Goal: Complete application form: Complete application form

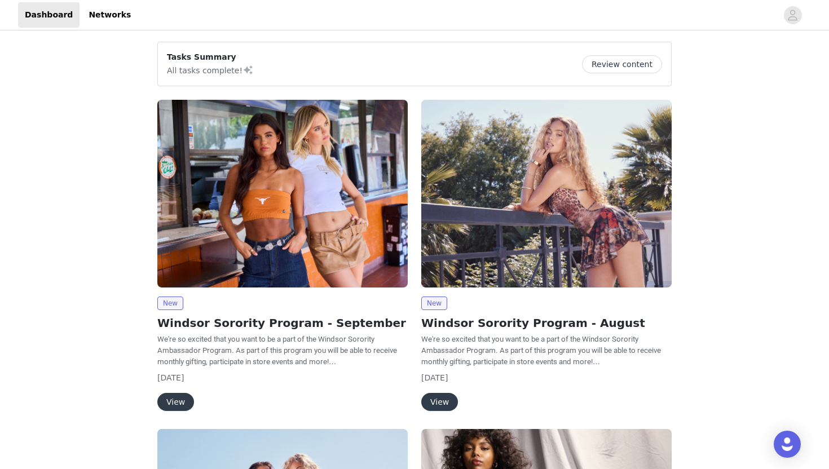
click at [176, 402] on button "View" at bounding box center [175, 402] width 37 height 18
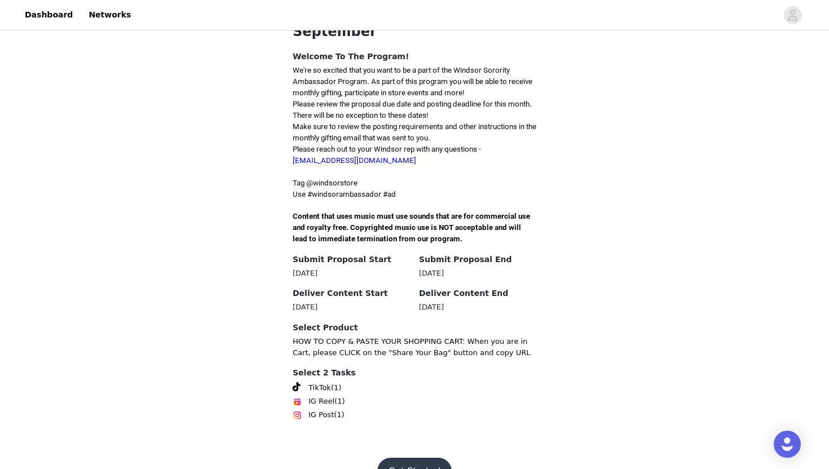
scroll to position [276, 0]
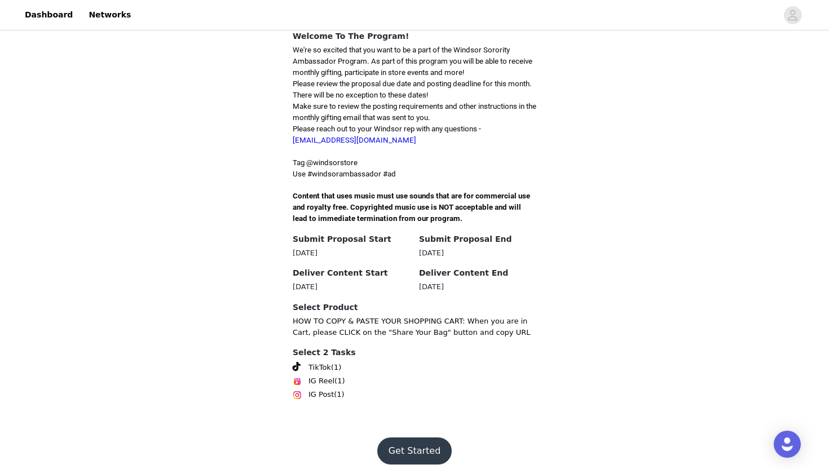
click at [407, 438] on button "Get Started" at bounding box center [414, 451] width 75 height 27
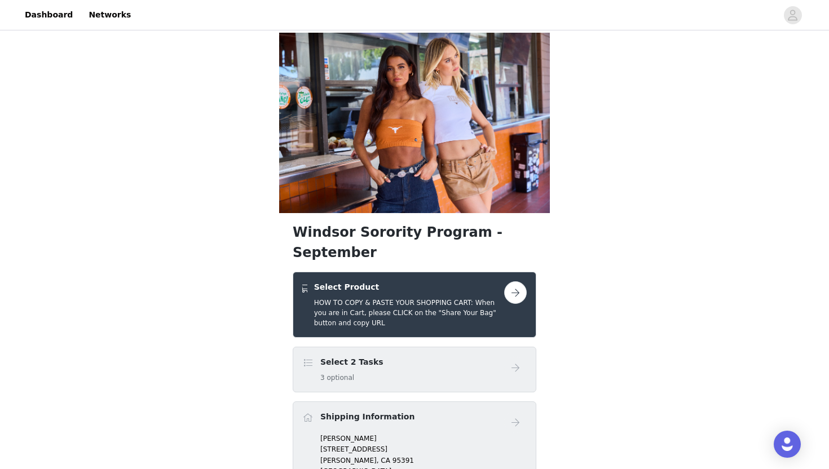
click at [514, 282] on button "button" at bounding box center [515, 293] width 23 height 23
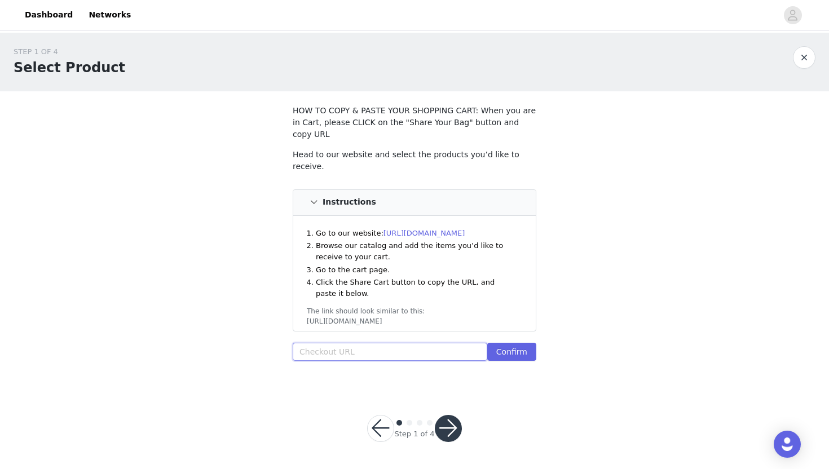
click at [331, 343] on input "text" at bounding box center [390, 352] width 195 height 18
paste input "https://www.windsorstore.com/cart/41084907651123:1,42820463493171:1,43313550983…"
type input "https://www.windsorstore.com/cart/41084907651123:1,42820463493171:1,43313550983…"
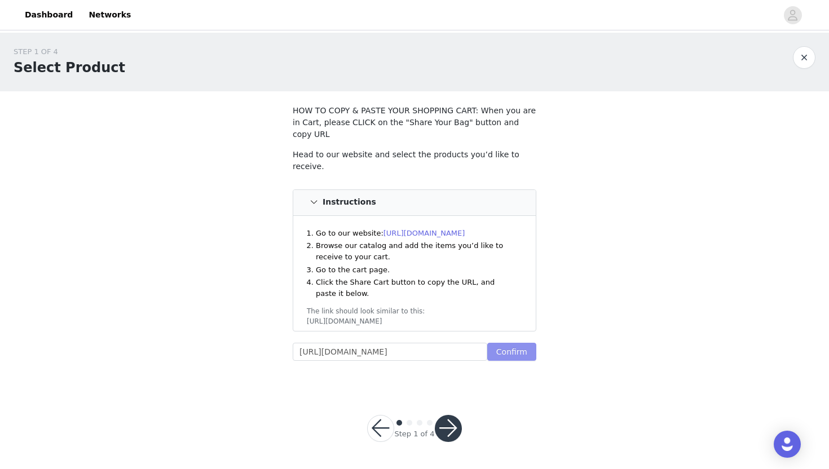
click at [503, 343] on button "Confirm" at bounding box center [511, 352] width 49 height 18
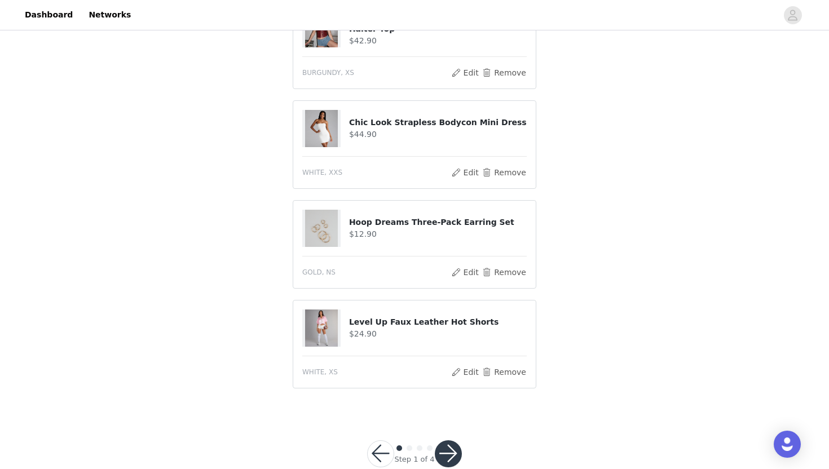
scroll to position [674, 0]
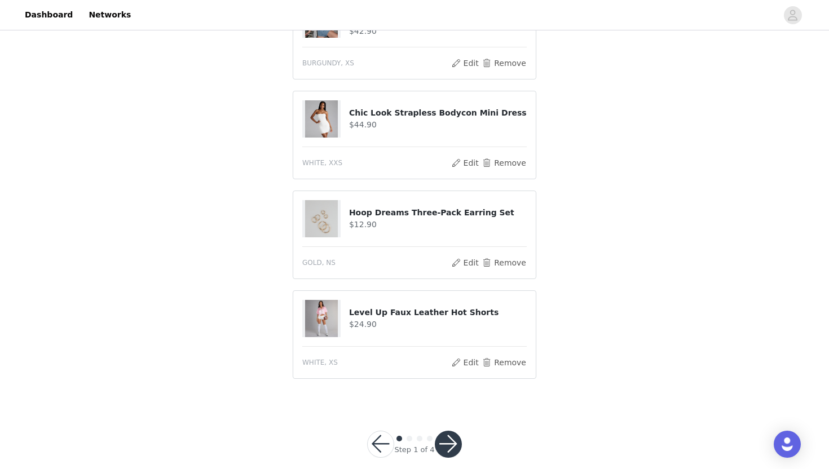
click at [452, 431] on button "button" at bounding box center [448, 444] width 27 height 27
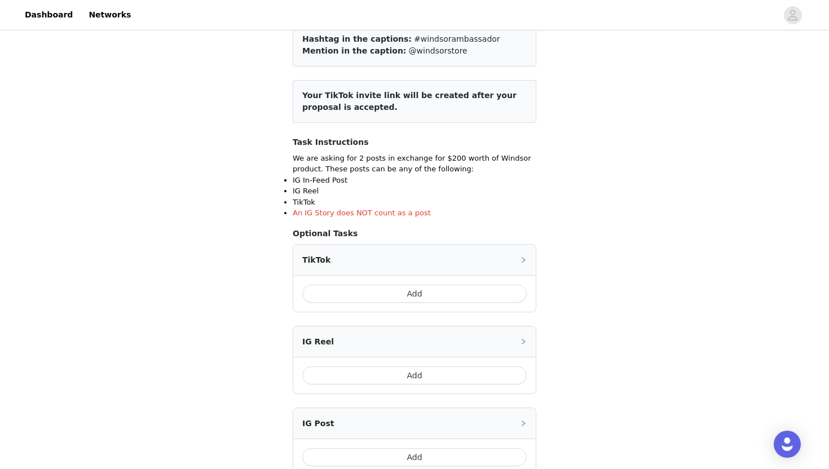
scroll to position [212, 0]
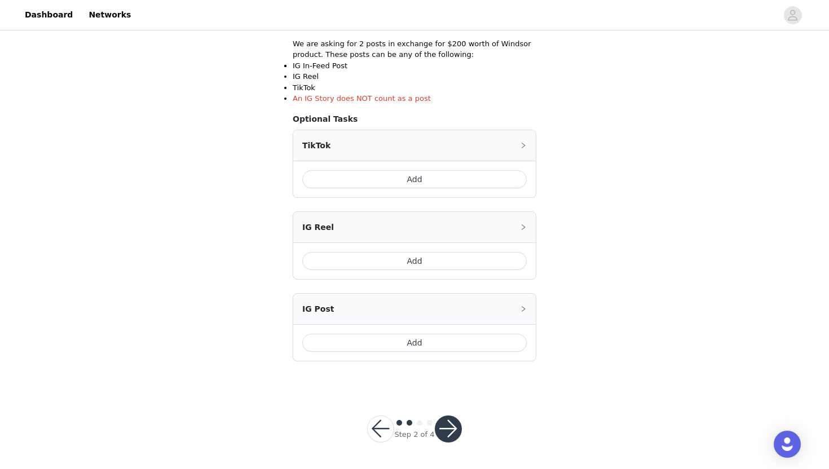
click at [442, 433] on button "button" at bounding box center [448, 429] width 27 height 27
click at [454, 430] on button "button" at bounding box center [448, 429] width 27 height 27
click at [464, 344] on button "Add" at bounding box center [414, 343] width 225 height 18
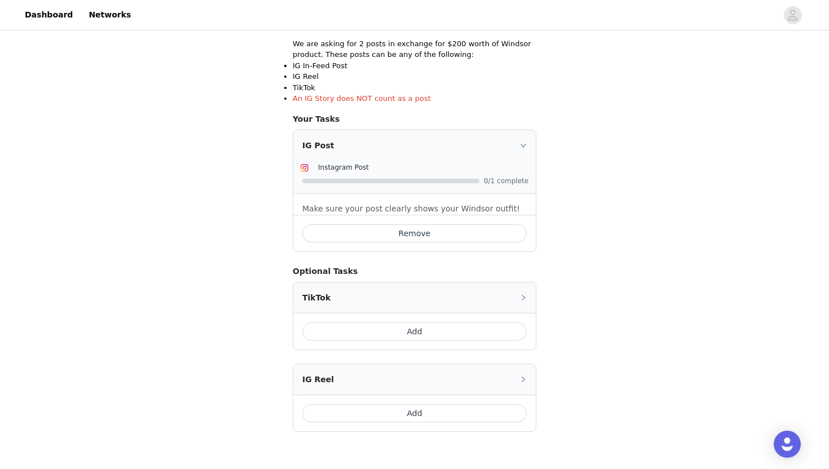
click at [408, 328] on button "Add" at bounding box center [414, 332] width 225 height 18
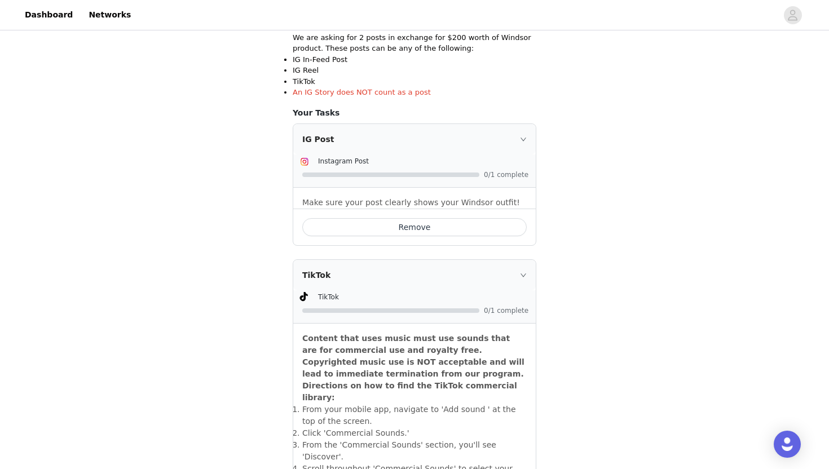
scroll to position [455, 0]
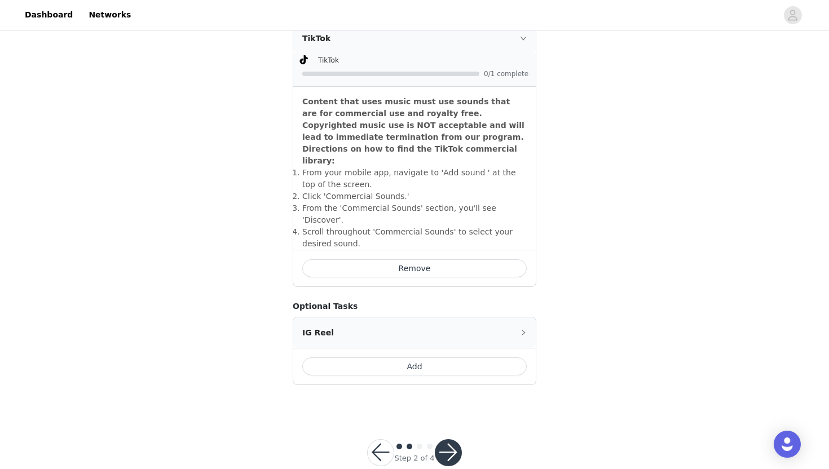
click at [447, 440] on button "button" at bounding box center [448, 453] width 27 height 27
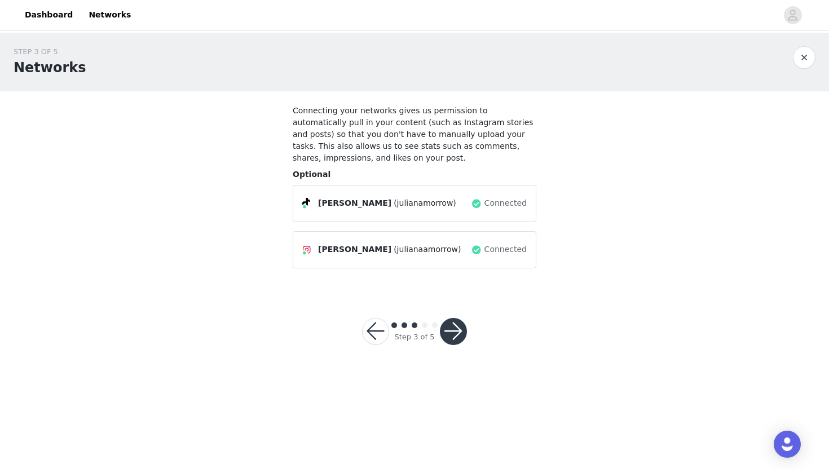
click at [457, 322] on button "button" at bounding box center [453, 331] width 27 height 27
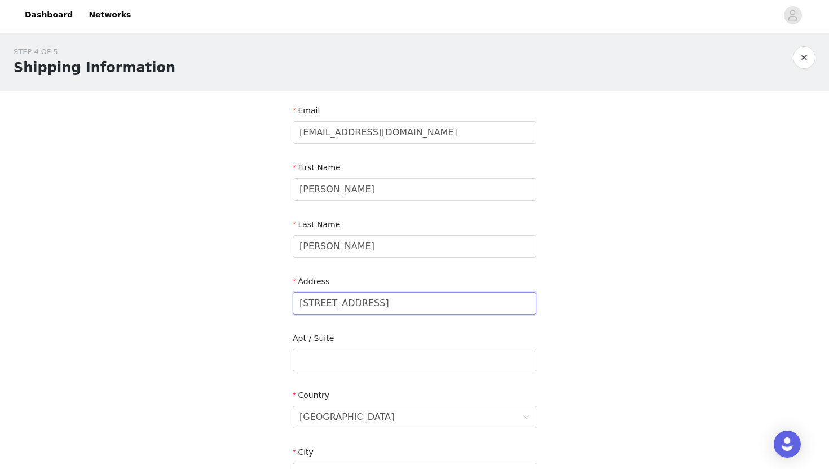
click at [357, 297] on input "727 W La Canada Ave" at bounding box center [415, 303] width 244 height 23
type input "1028 East Orange Street"
type input "4068-D"
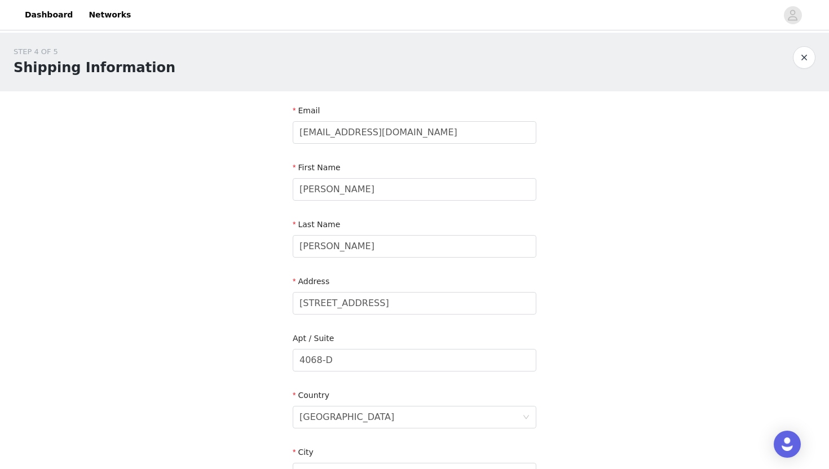
click at [345, 336] on div "Apt / Suite" at bounding box center [415, 341] width 244 height 16
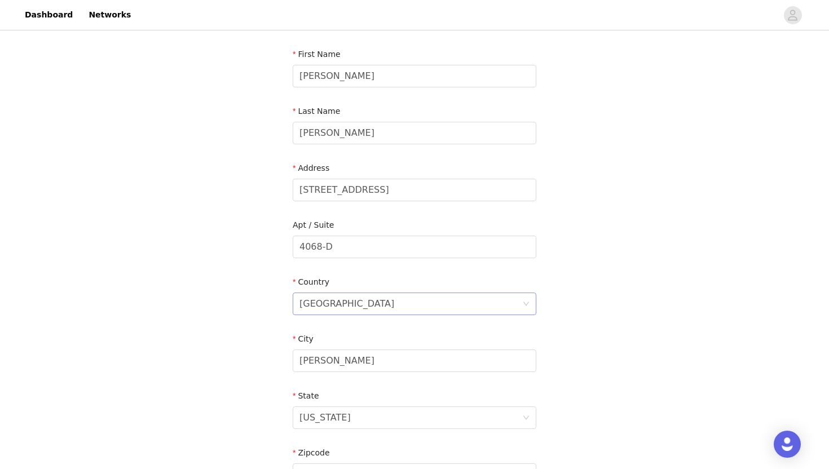
scroll to position [175, 0]
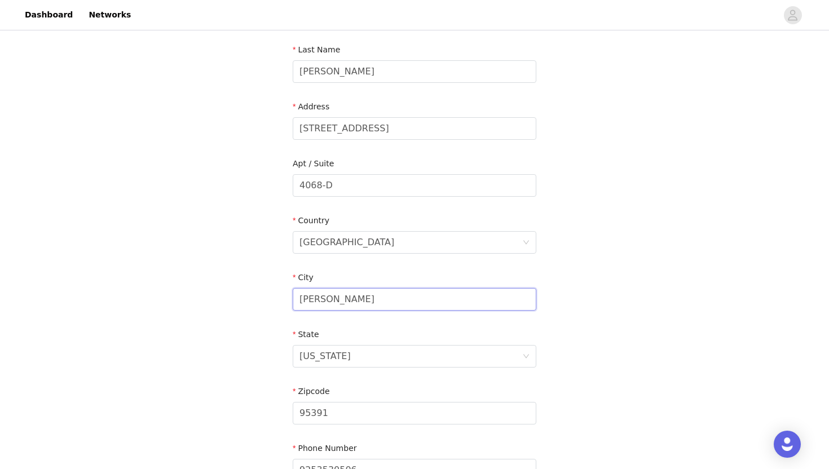
click at [329, 295] on input "Tracy" at bounding box center [415, 299] width 244 height 23
type input "Tempe"
click at [310, 352] on div "California" at bounding box center [325, 356] width 51 height 21
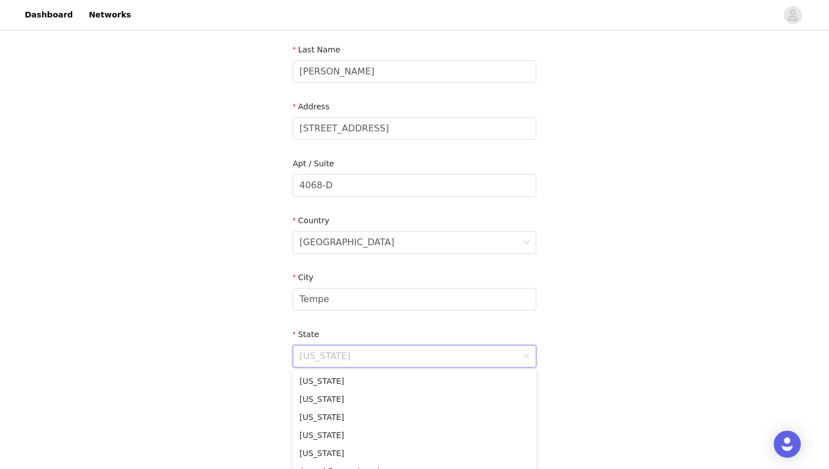
scroll to position [24, 0]
click at [269, 366] on div "STEP 4 OF 5 Shipping Information Email julianakmorrow1@gmail.com First Name Jul…" at bounding box center [414, 186] width 829 height 656
click at [326, 354] on div "California" at bounding box center [325, 356] width 51 height 21
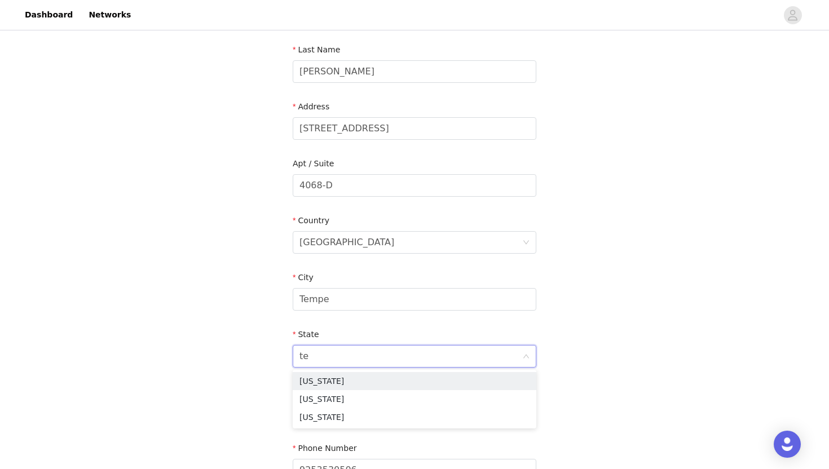
type input "t"
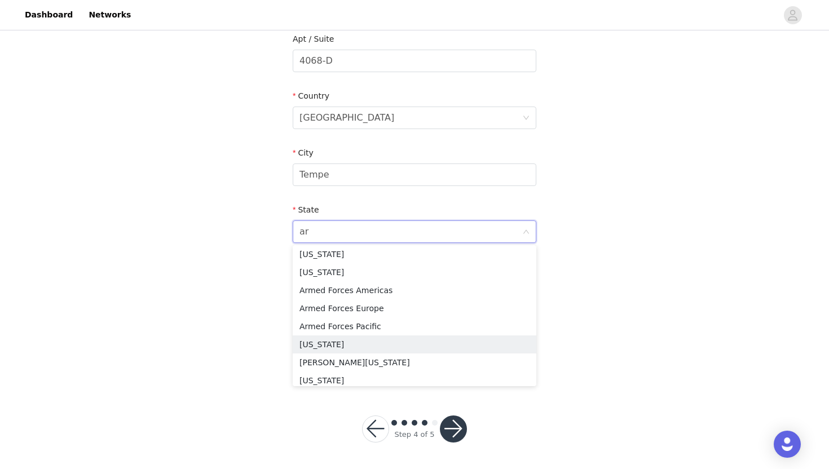
type input "ari"
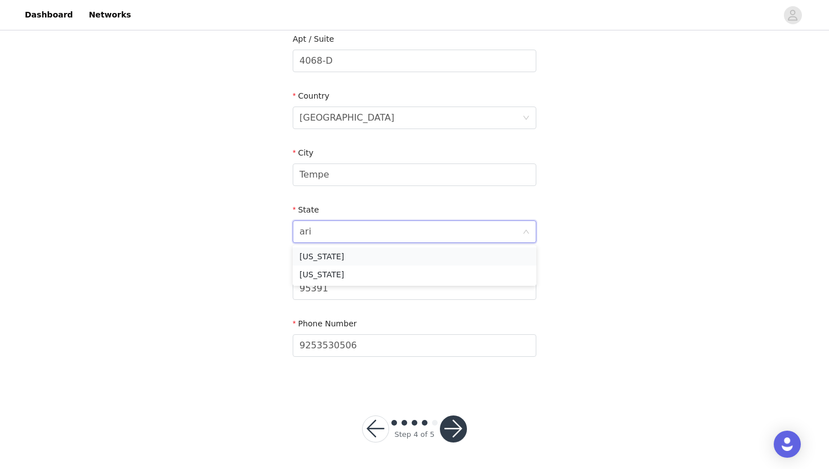
click at [369, 256] on li "Arizona" at bounding box center [415, 257] width 244 height 18
click at [346, 288] on input "95391" at bounding box center [415, 289] width 244 height 23
type input "85281"
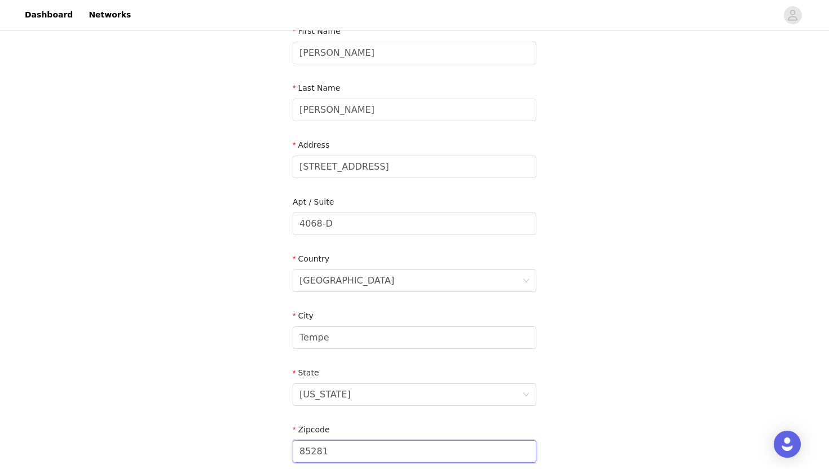
scroll to position [79, 0]
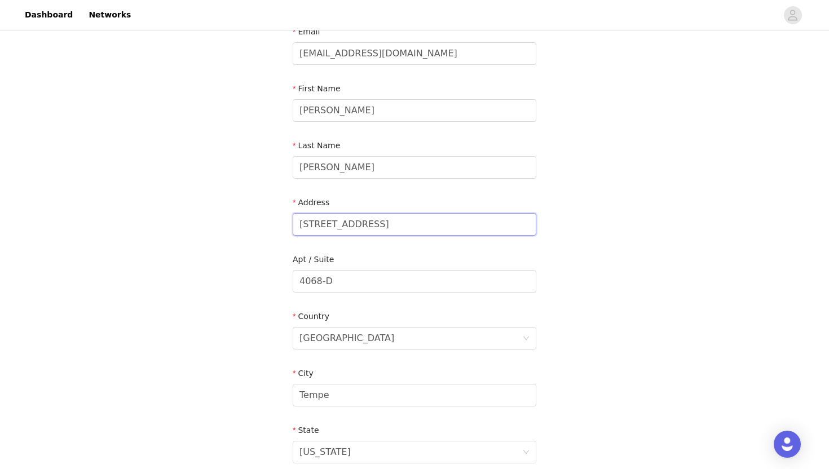
click at [429, 229] on input "1028 East Orange Street" at bounding box center [415, 224] width 244 height 23
type input "1028 East Orange Street"
click at [297, 227] on input "1028 East Orange Street" at bounding box center [415, 224] width 244 height 23
click at [318, 226] on input "1028 East Orange Street" at bounding box center [415, 224] width 244 height 23
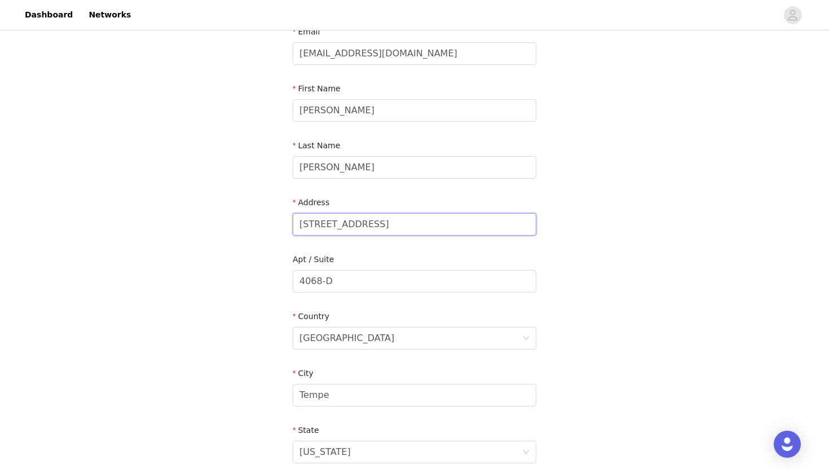
click at [318, 226] on input "1028 East Orange Street" at bounding box center [415, 224] width 244 height 23
click at [645, 221] on div "STEP 4 OF 5 Shipping Information Email julianakmorrow1@gmail.com First Name Jul…" at bounding box center [414, 282] width 829 height 656
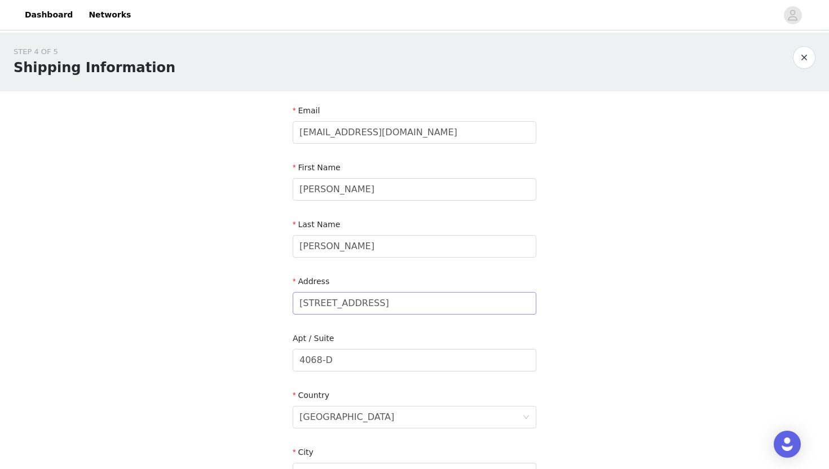
scroll to position [300, 0]
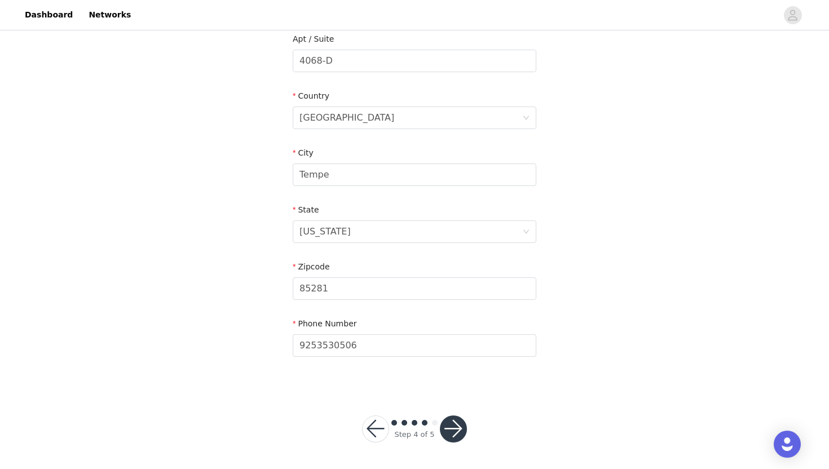
click at [449, 436] on button "button" at bounding box center [453, 429] width 27 height 27
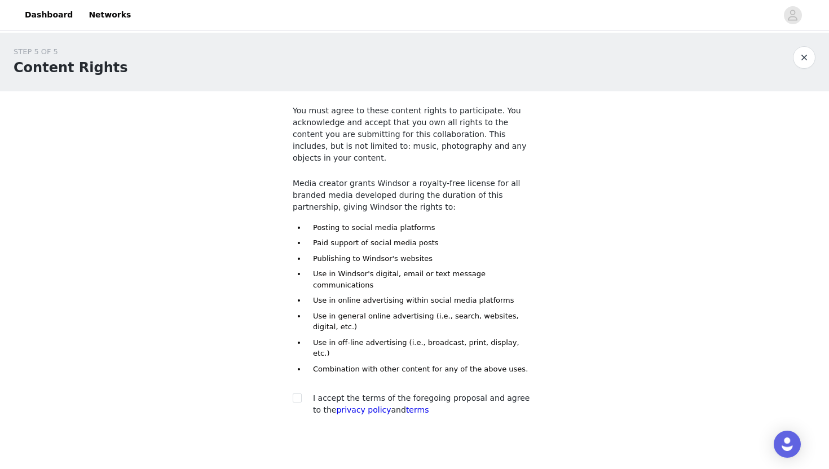
click at [297, 357] on div "You must agree to these content rights to participate. You acknowledge and acce…" at bounding box center [415, 263] width 244 height 317
click at [298, 394] on input "checkbox" at bounding box center [297, 398] width 8 height 8
checkbox input "true"
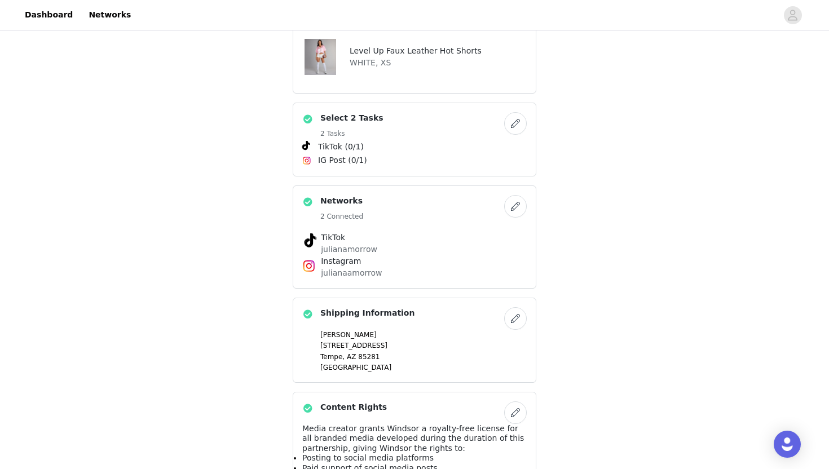
scroll to position [653, 0]
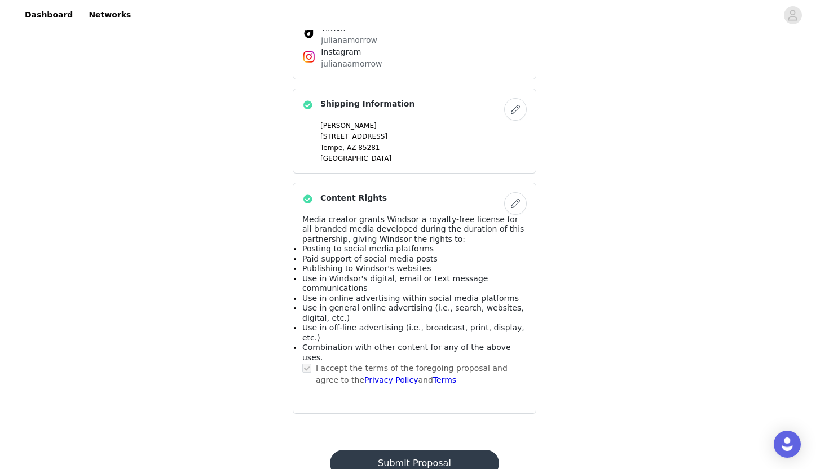
click at [437, 450] on button "Submit Proposal" at bounding box center [414, 463] width 169 height 27
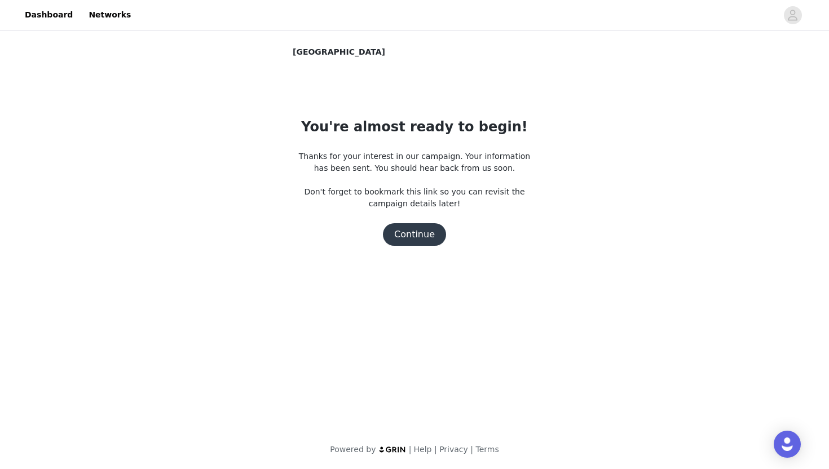
scroll to position [0, 0]
click at [421, 231] on button "Continue" at bounding box center [414, 234] width 63 height 23
